Goal: Information Seeking & Learning: Learn about a topic

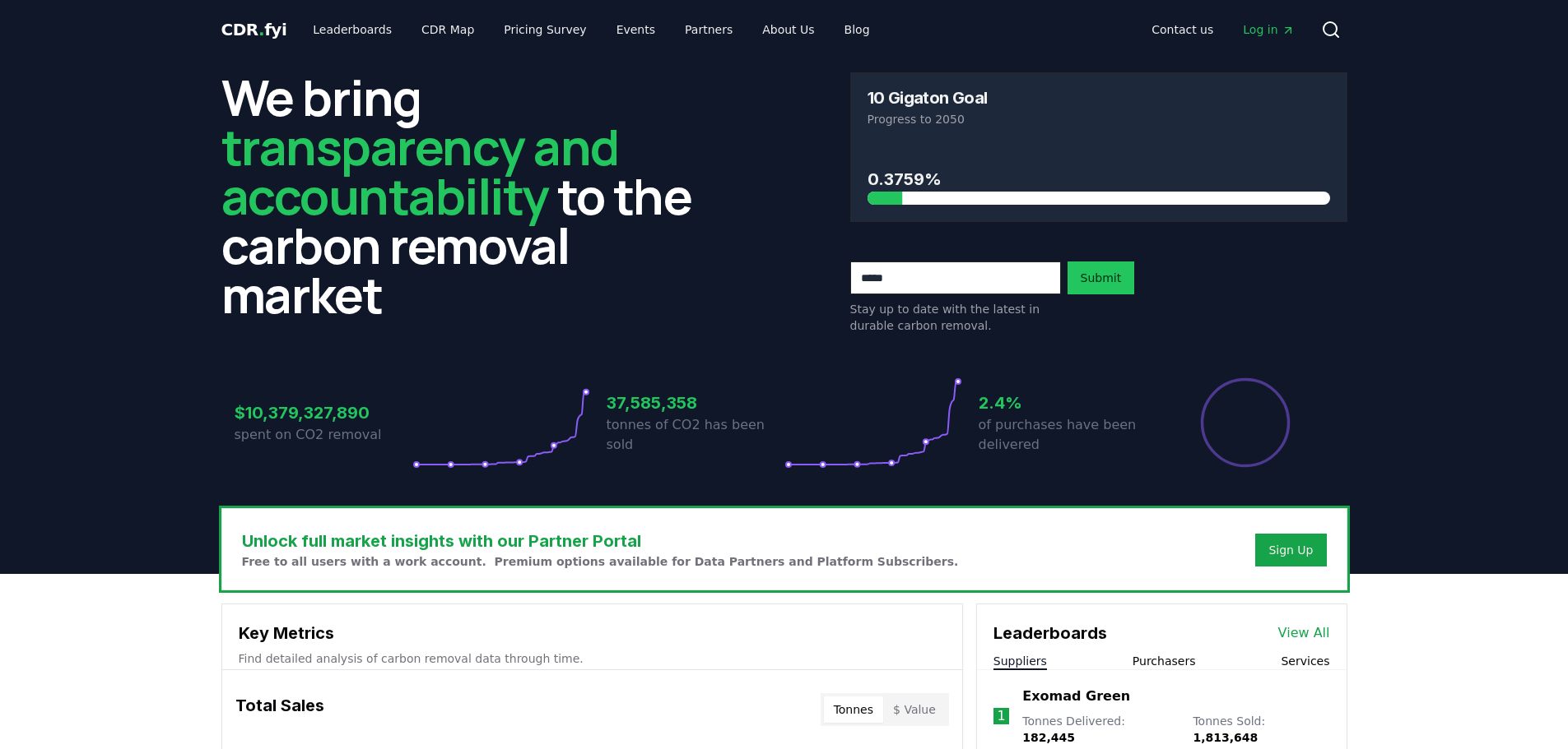
click at [1160, 657] on button "Purchasers" at bounding box center [1165, 661] width 64 height 17
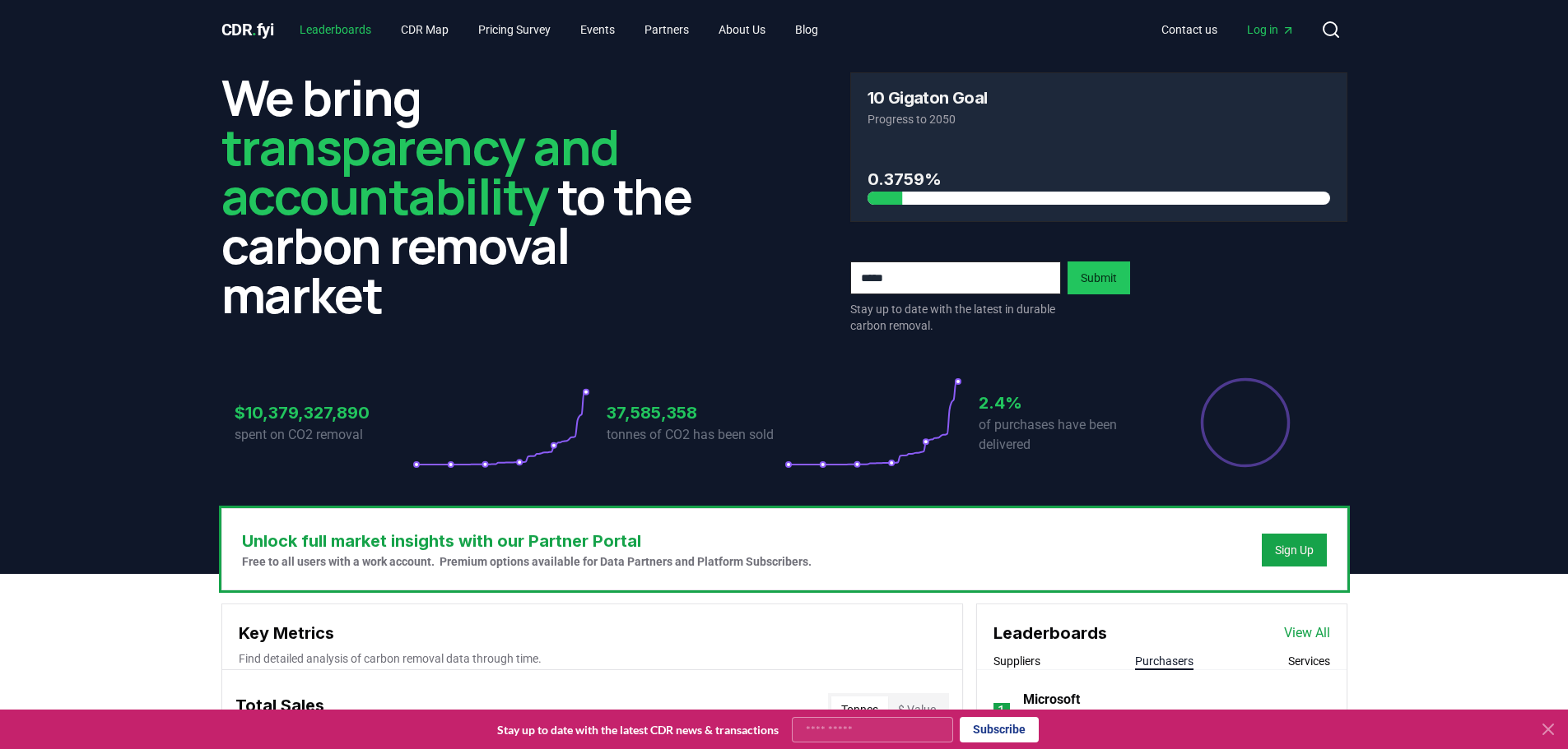
click at [340, 30] on link "Leaderboards" at bounding box center [335, 29] width 98 height 29
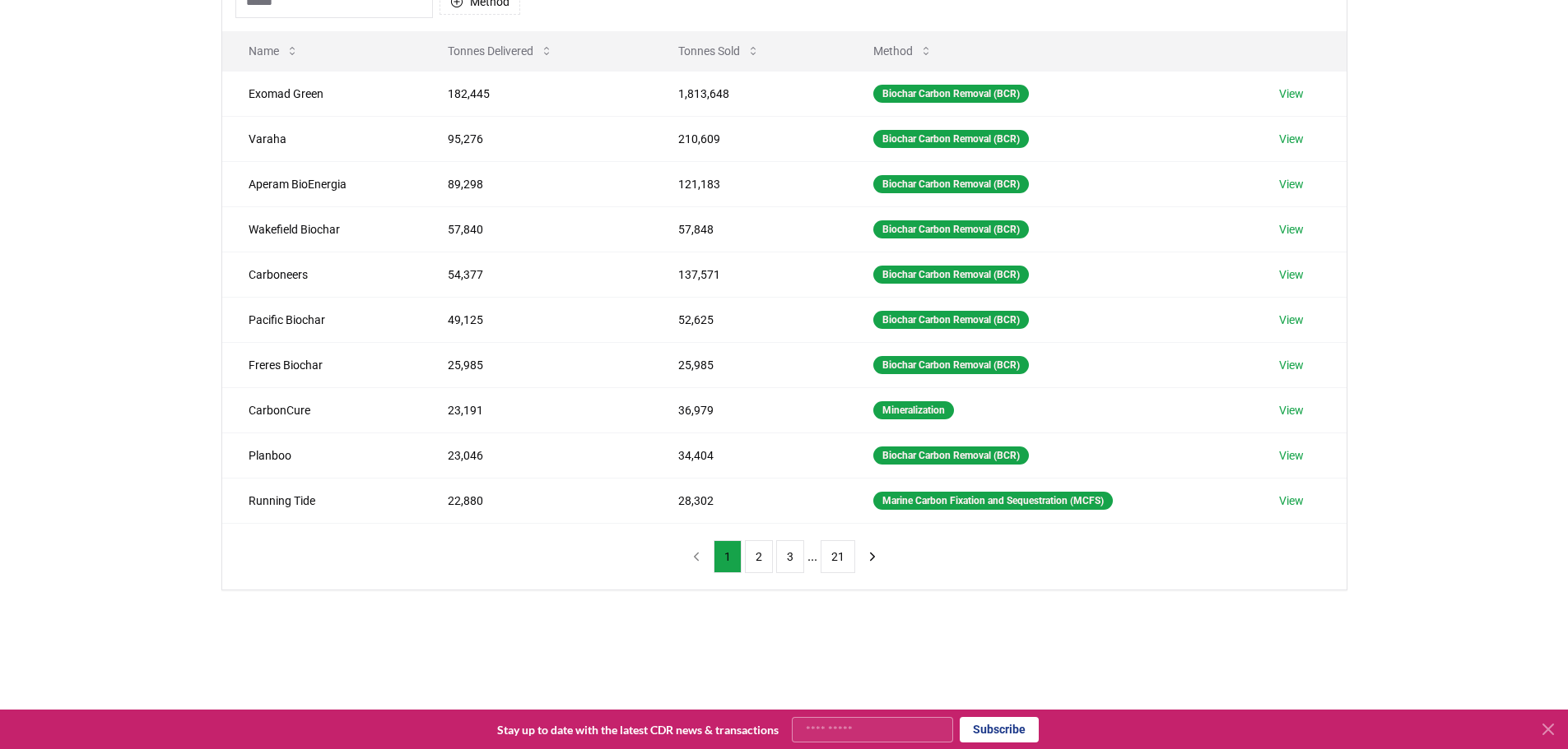
scroll to position [247, 0]
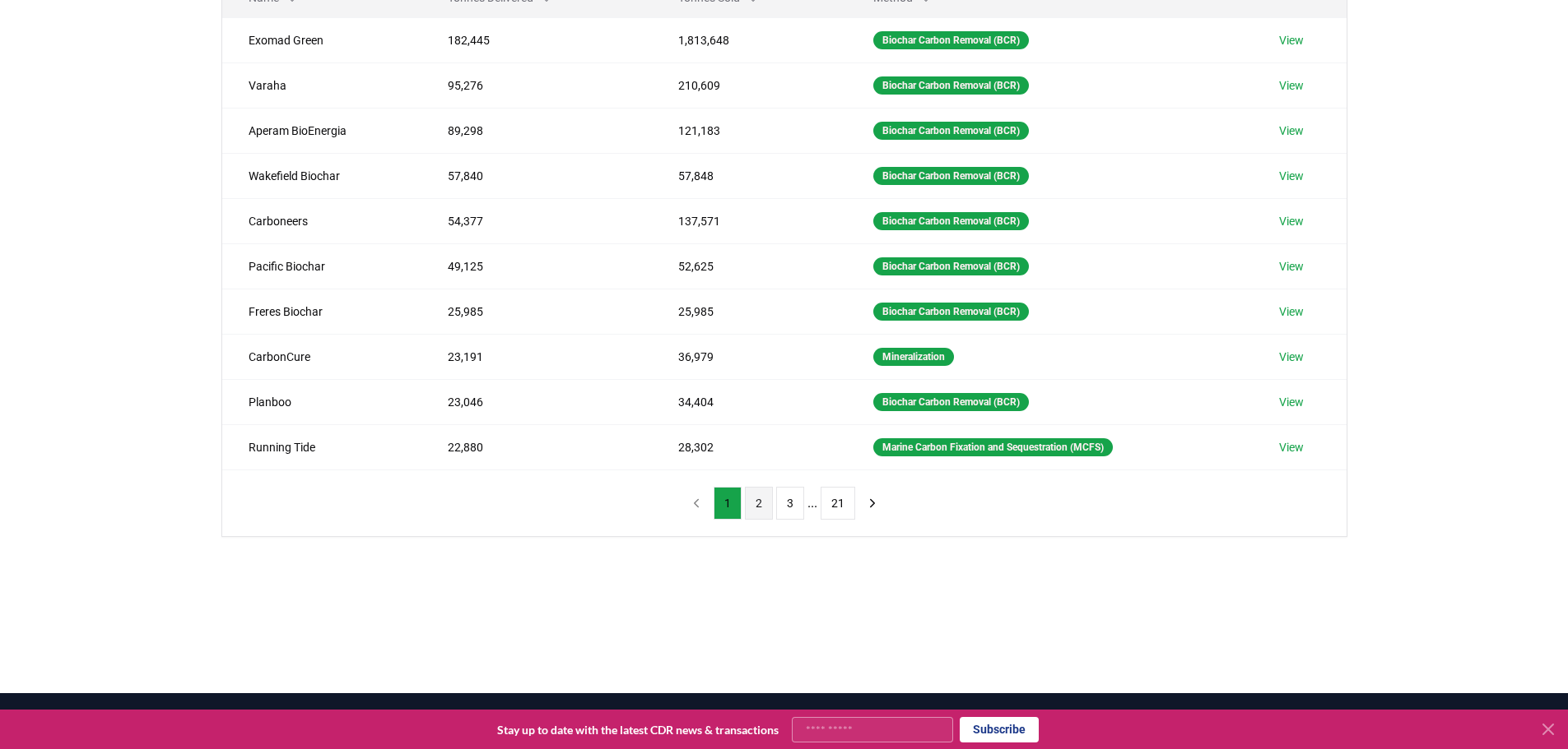
click at [756, 505] on button "2" at bounding box center [759, 503] width 28 height 33
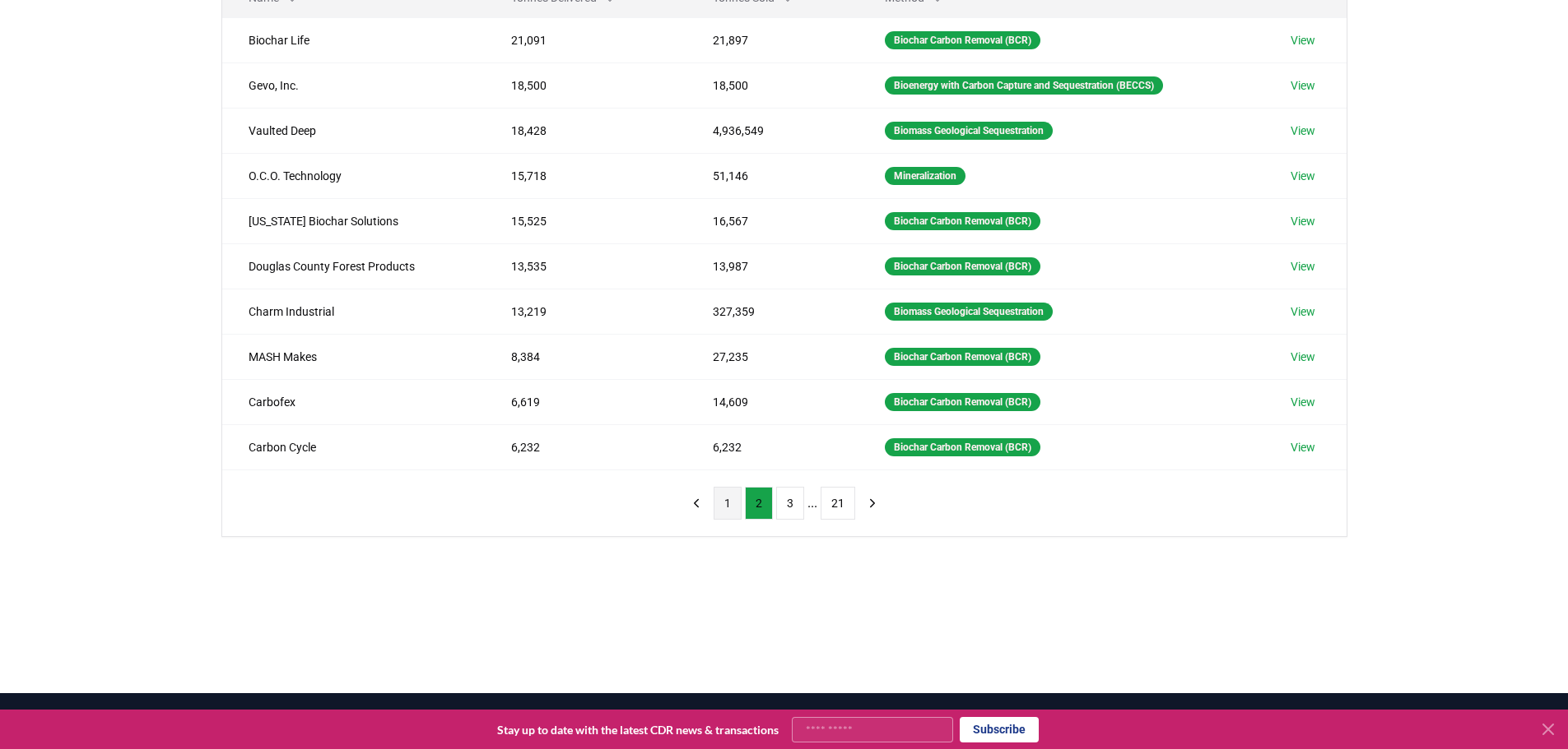
click at [723, 501] on button "1" at bounding box center [728, 503] width 28 height 33
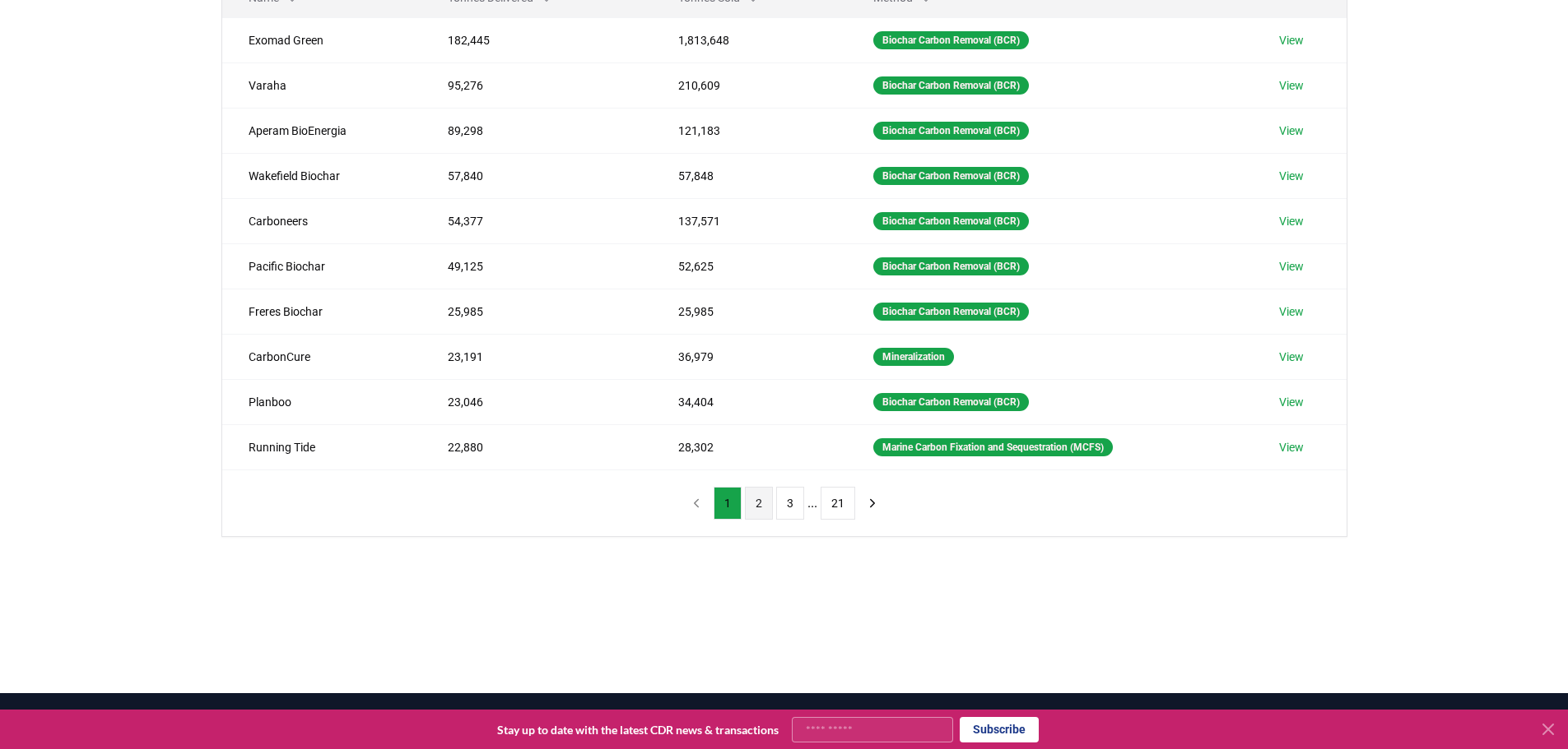
click at [754, 503] on button "2" at bounding box center [759, 503] width 28 height 33
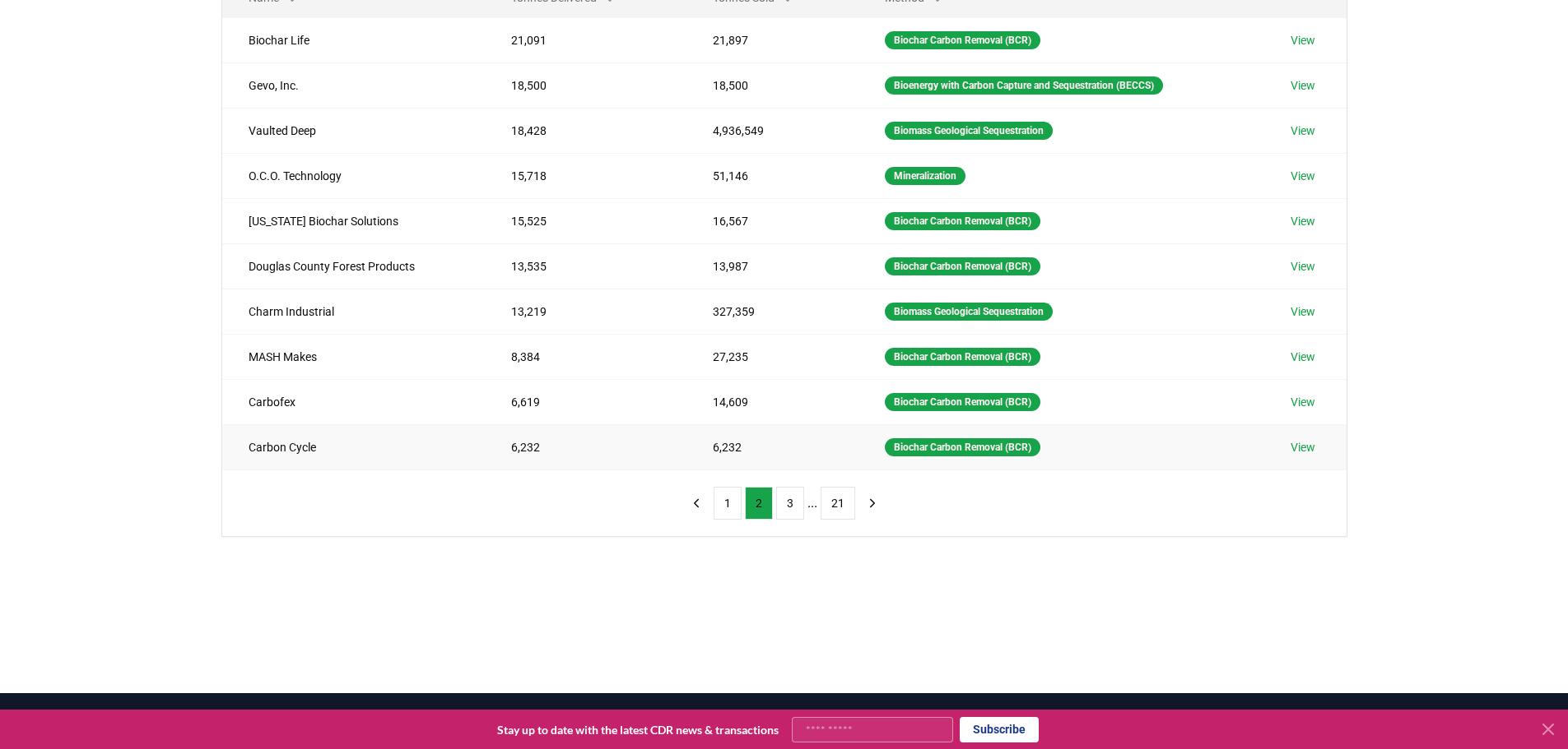
scroll to position [165, 0]
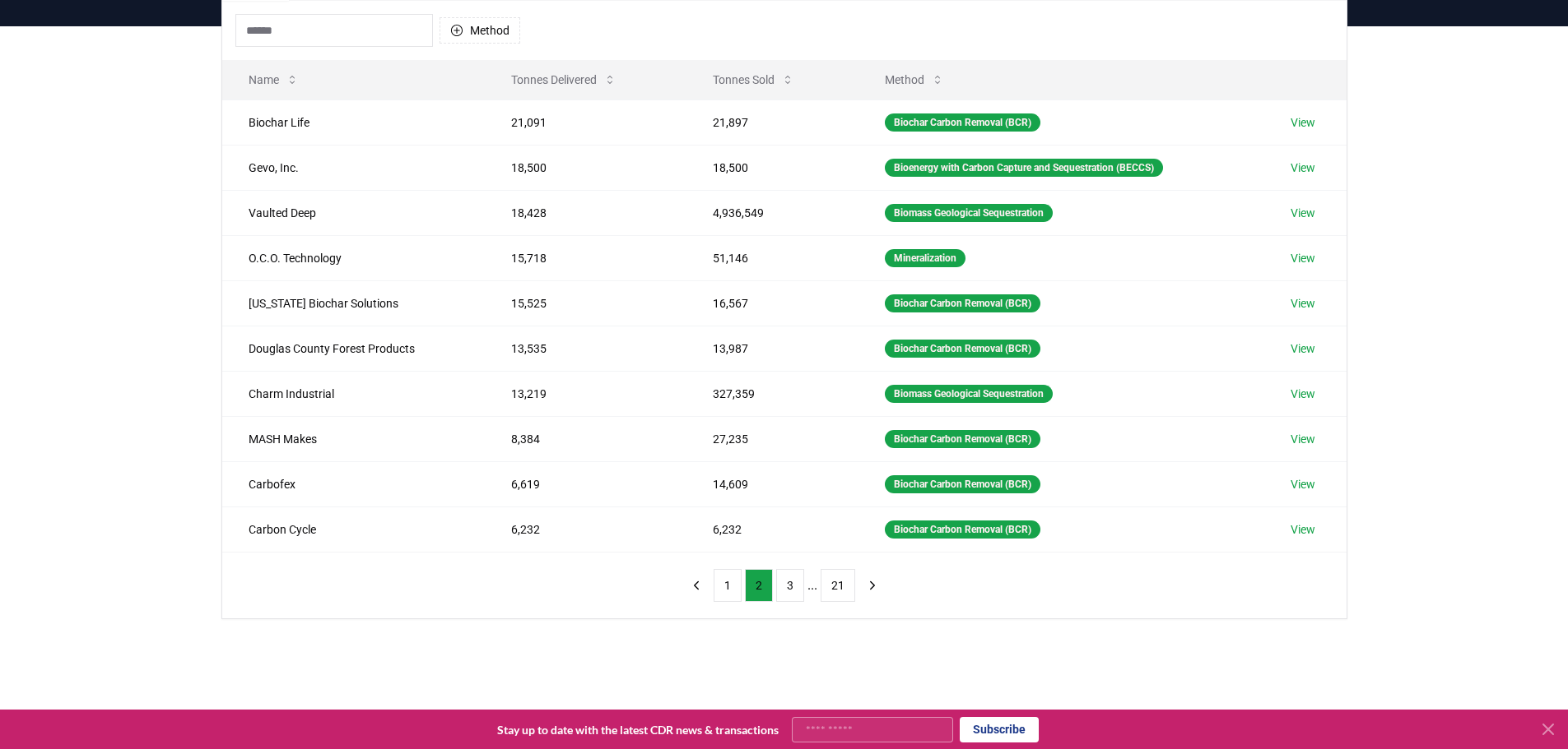
click at [289, 39] on input at bounding box center [334, 30] width 198 height 33
click at [725, 588] on button "1" at bounding box center [728, 585] width 28 height 33
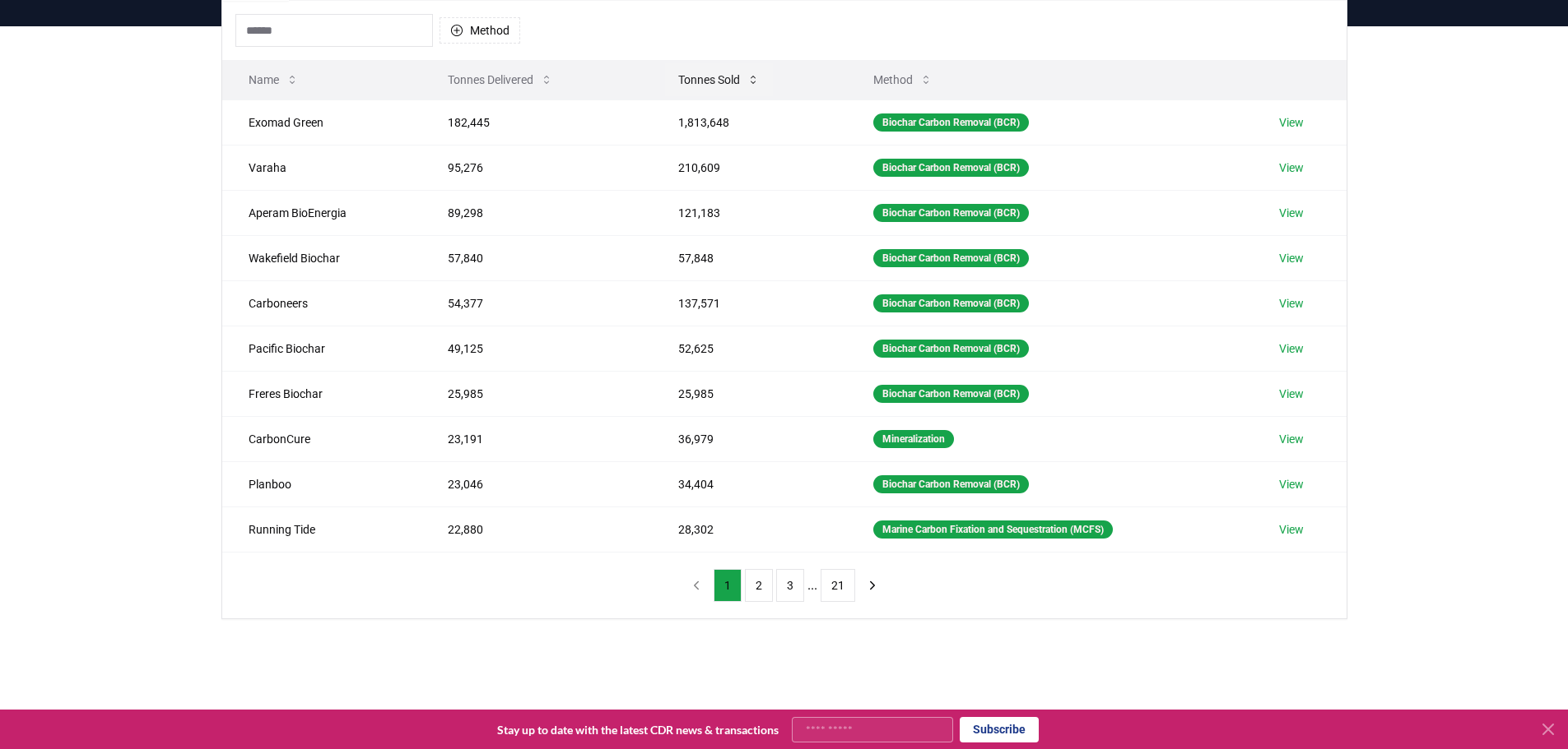
click at [716, 82] on button "Tonnes Sold" at bounding box center [719, 80] width 108 height 33
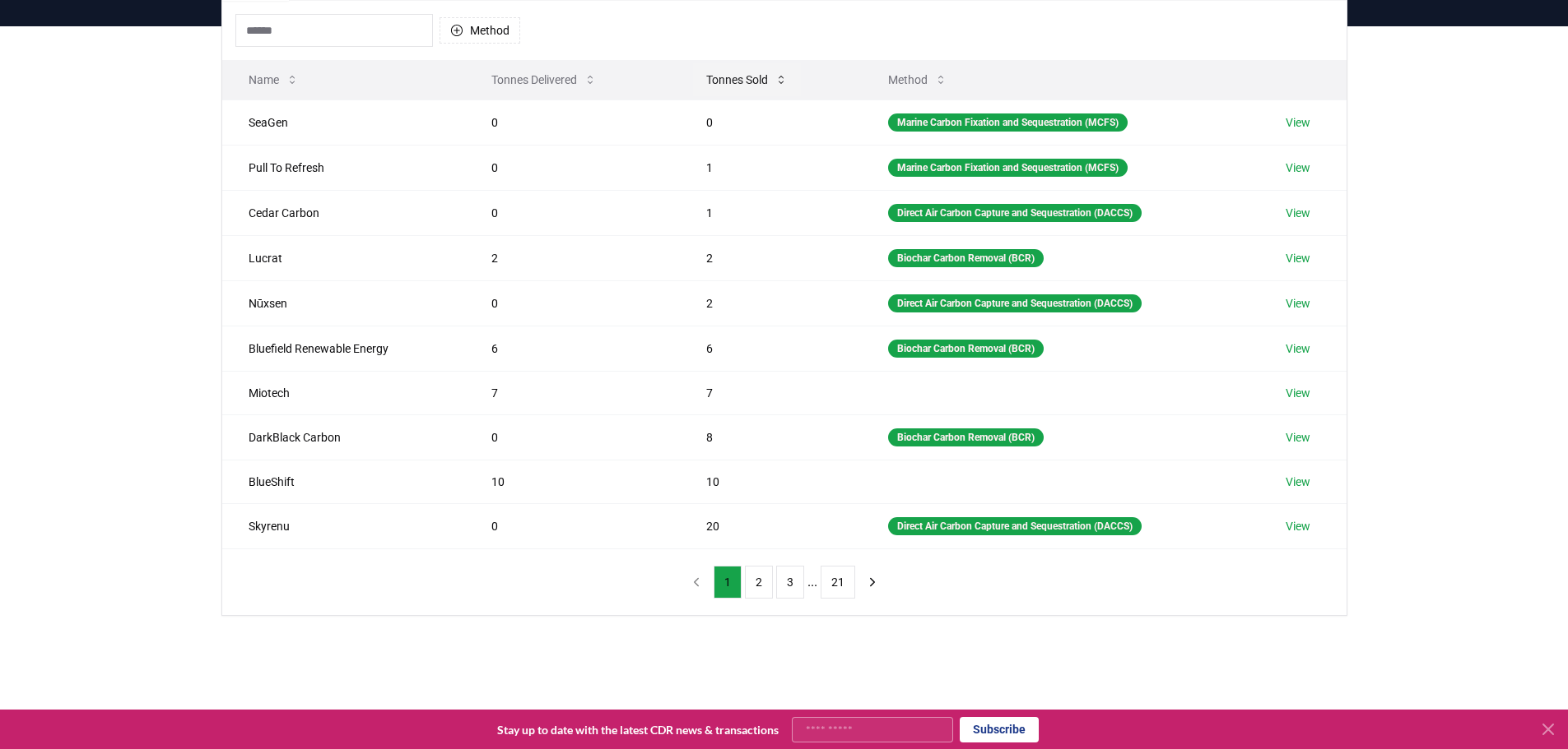
click at [716, 82] on button "Tonnes Sold" at bounding box center [747, 80] width 108 height 33
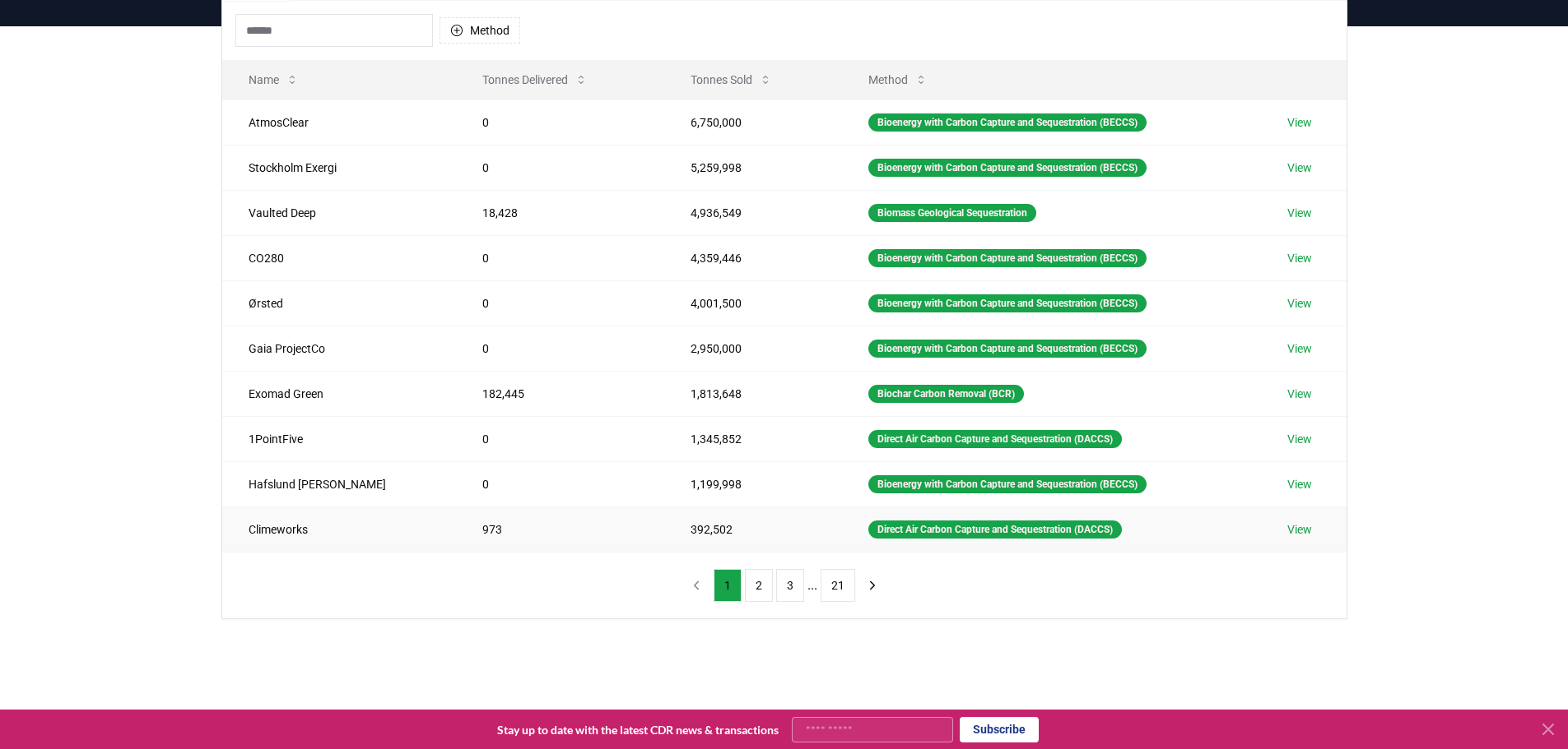
click at [1294, 532] on link "View" at bounding box center [1300, 529] width 25 height 17
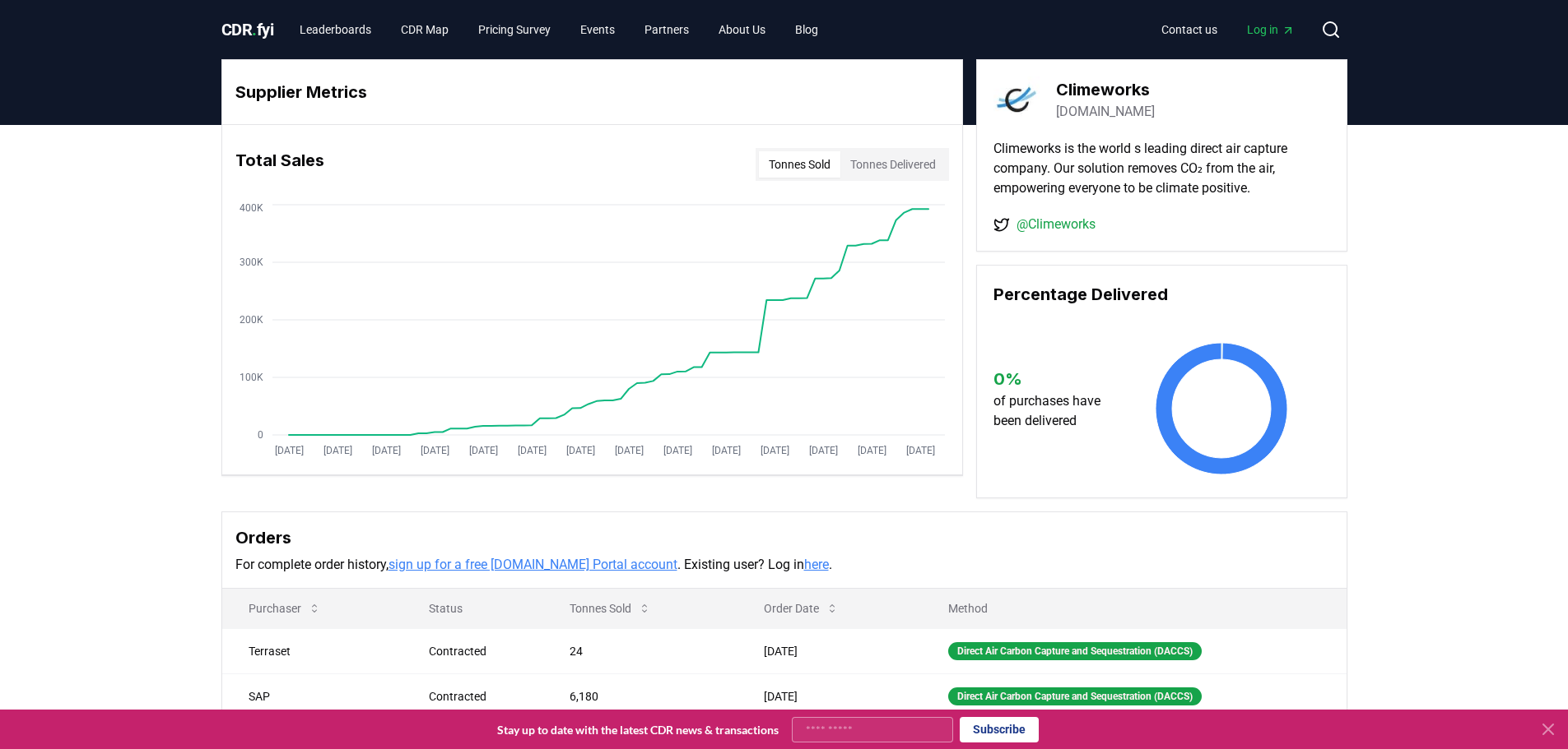
click at [1543, 726] on icon at bounding box center [1548, 730] width 10 height 10
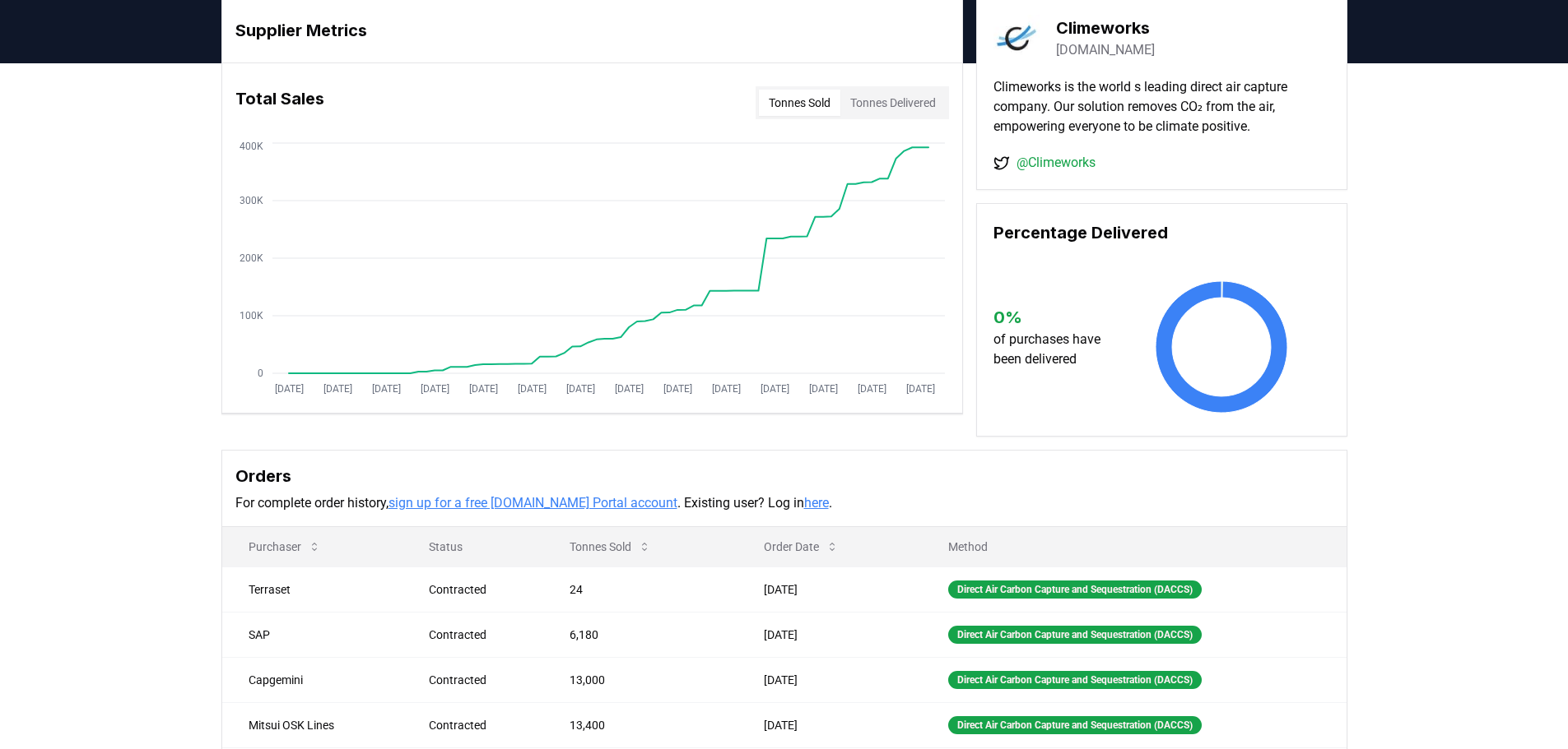
scroll to position [2, 0]
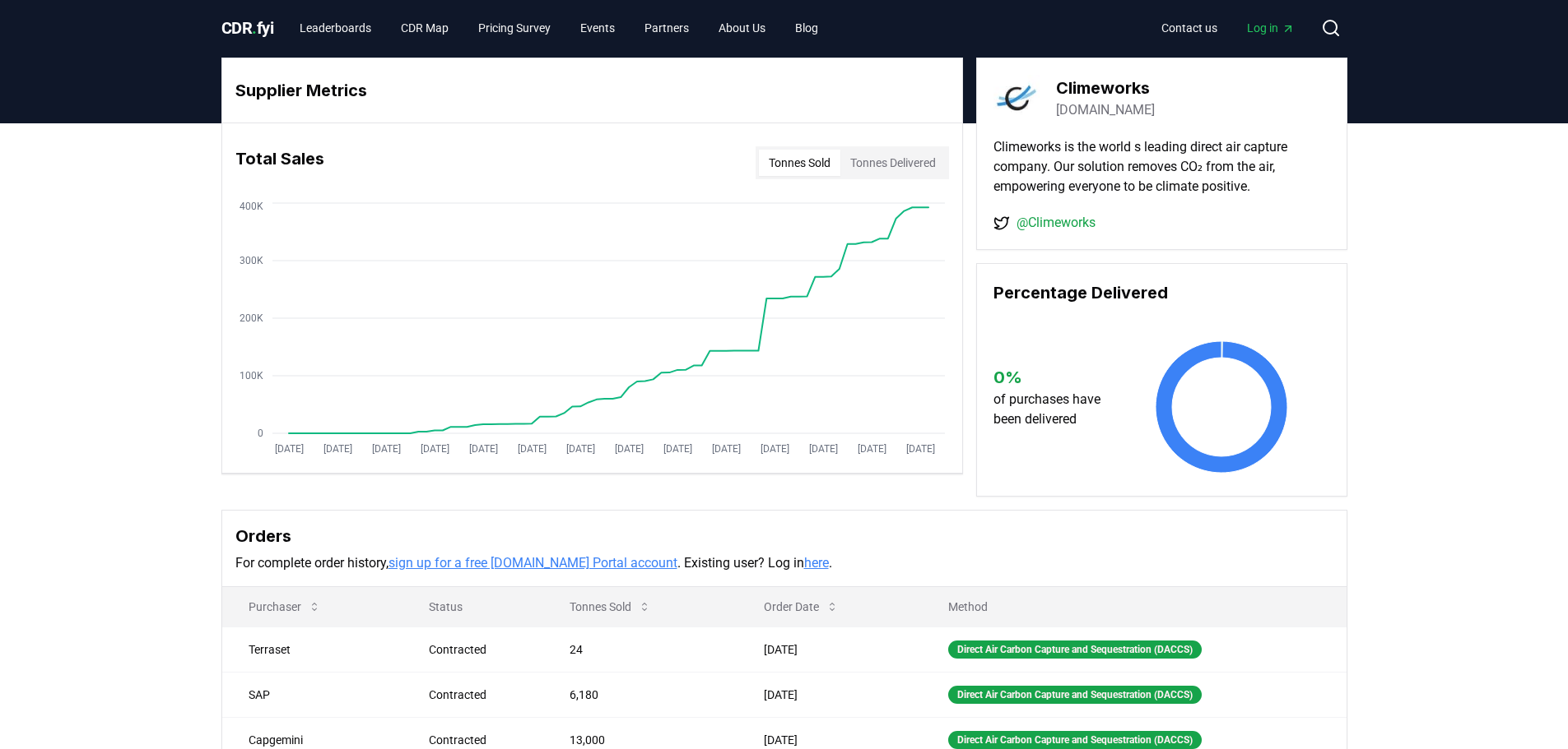
click at [804, 565] on link "here" at bounding box center [817, 563] width 25 height 16
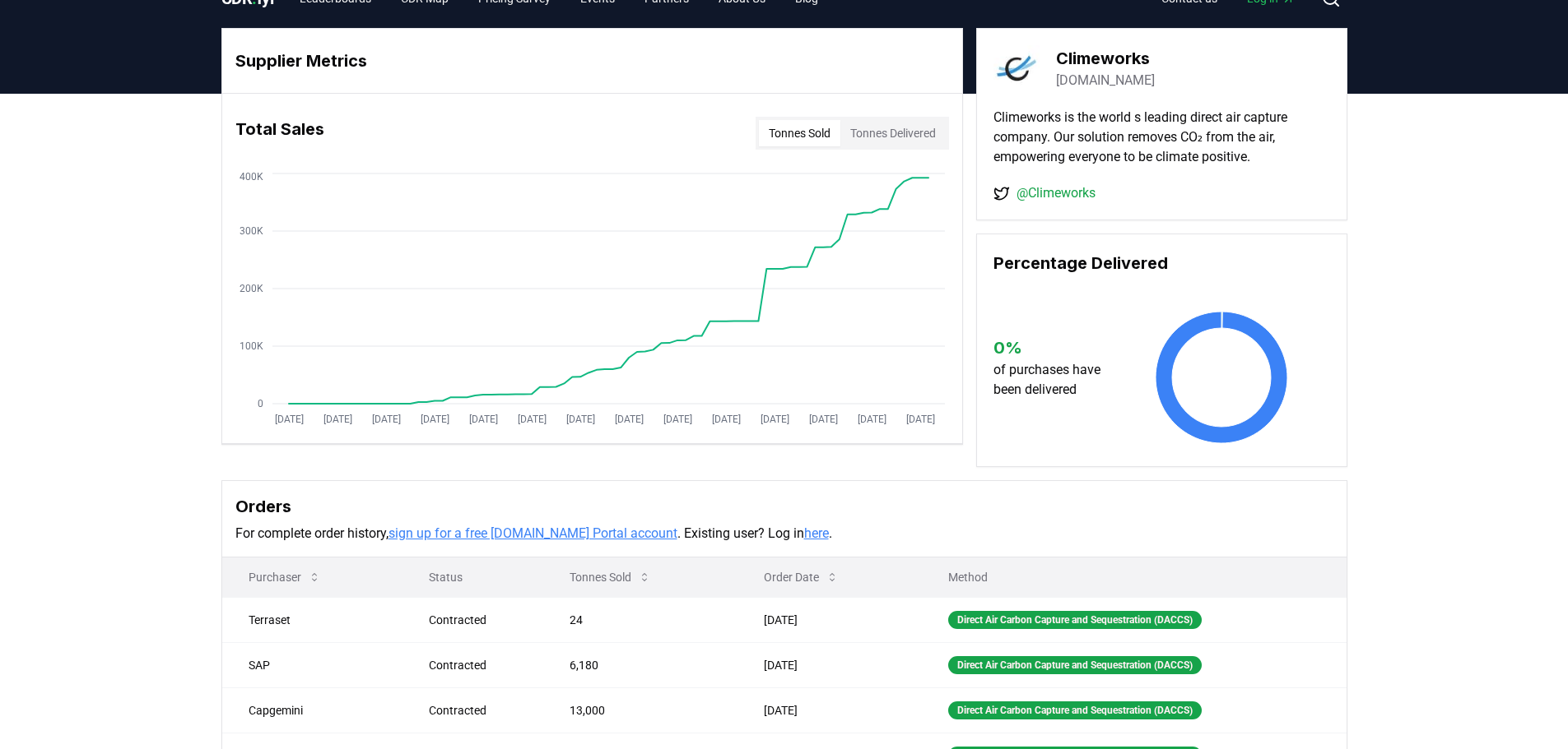
scroll to position [0, 0]
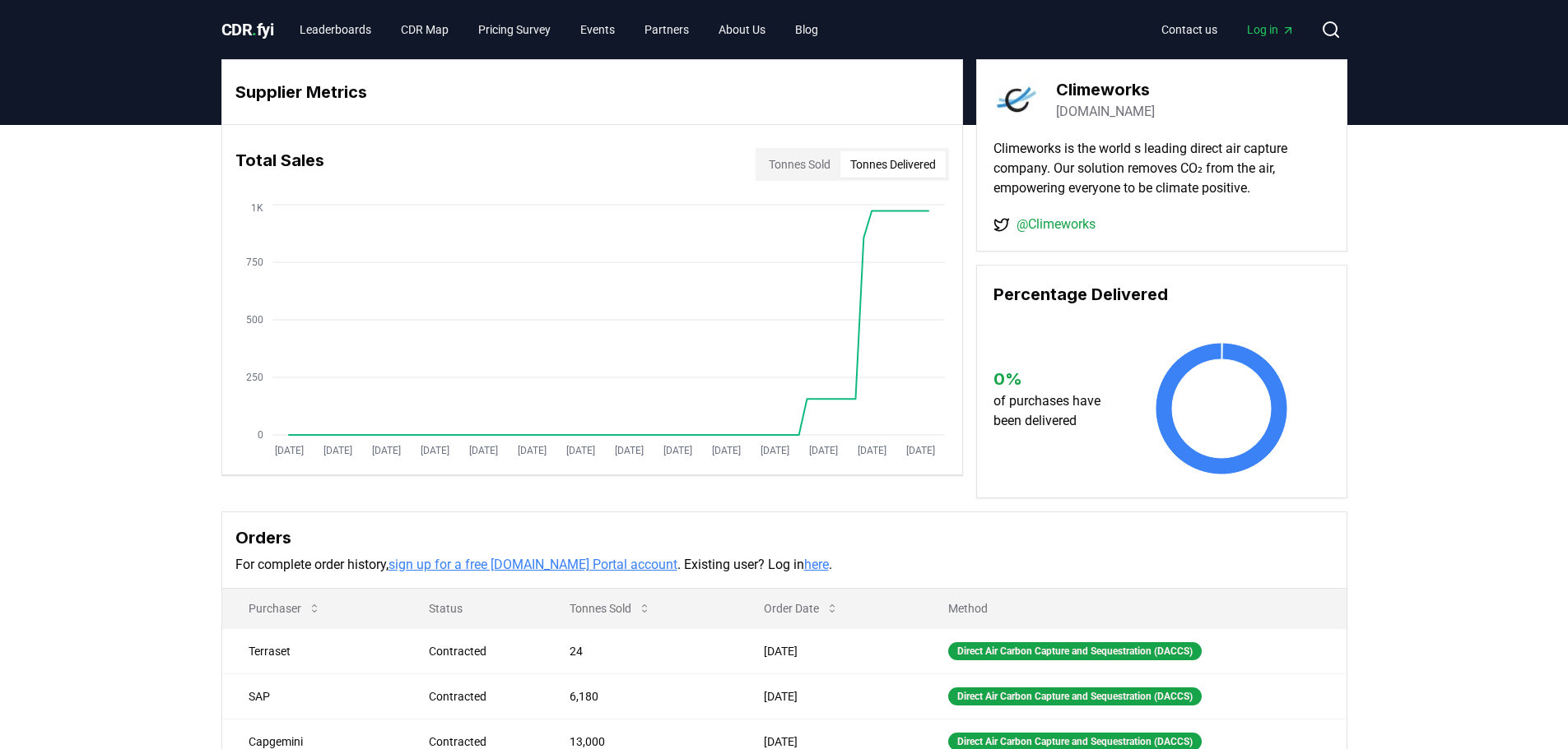
click at [889, 177] on button "Tonnes Delivered" at bounding box center [893, 165] width 105 height 27
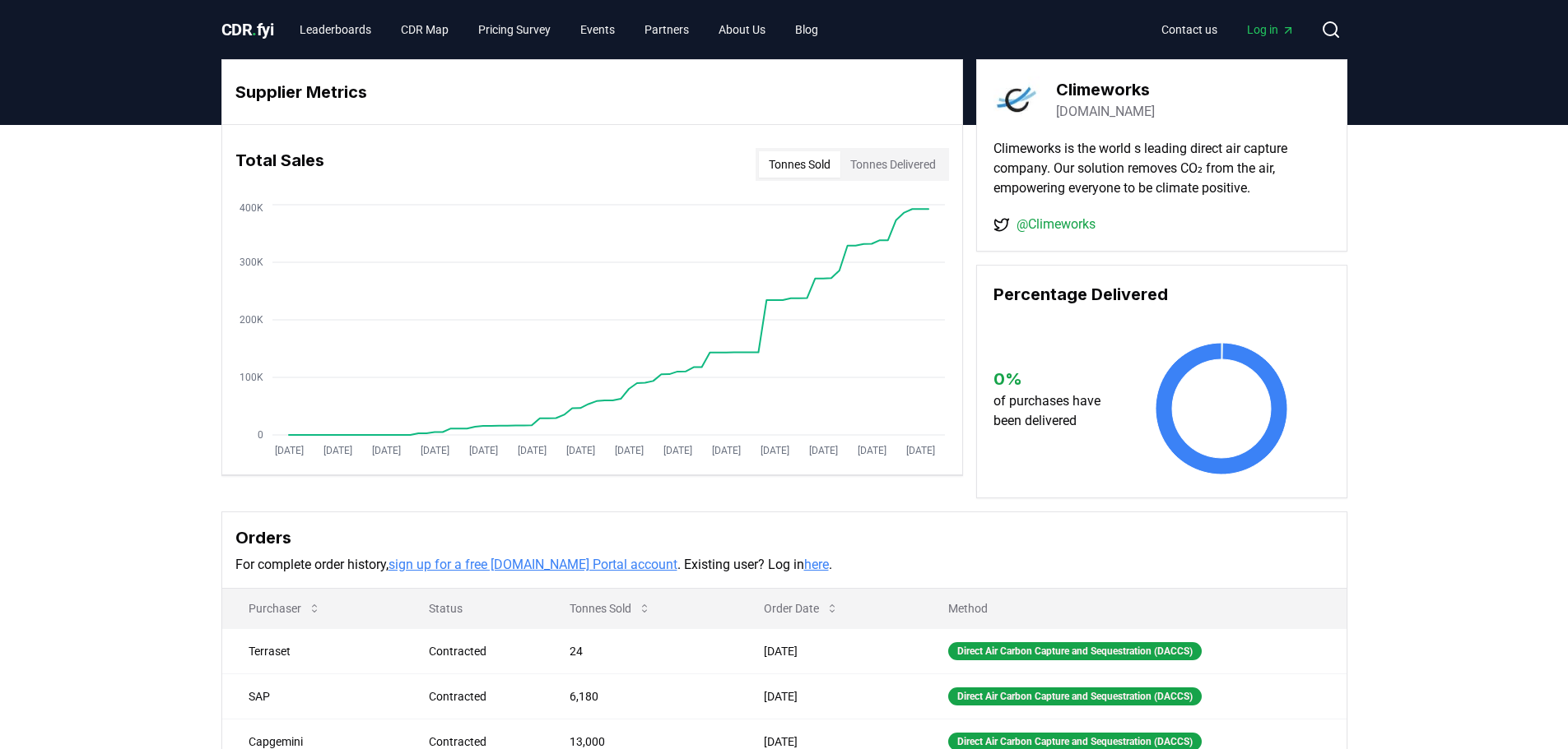
click at [788, 174] on button "Tonnes Sold" at bounding box center [800, 165] width 82 height 27
